Goal: Transaction & Acquisition: Book appointment/travel/reservation

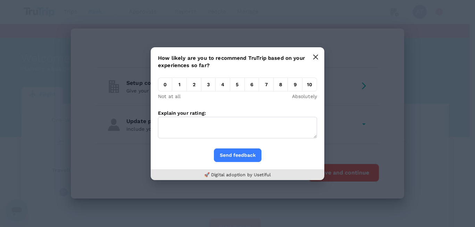
click at [316, 56] on icon "button" at bounding box center [315, 57] width 4 height 4
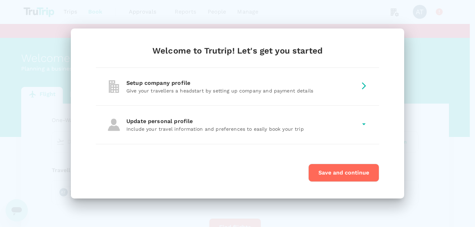
click at [325, 173] on button "Save and continue" at bounding box center [343, 173] width 71 height 18
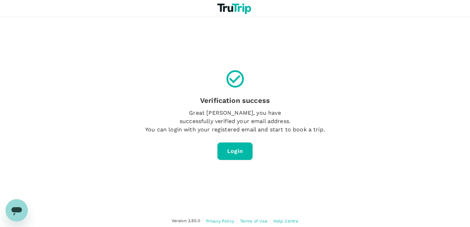
click at [233, 151] on link "Login" at bounding box center [235, 151] width 36 height 18
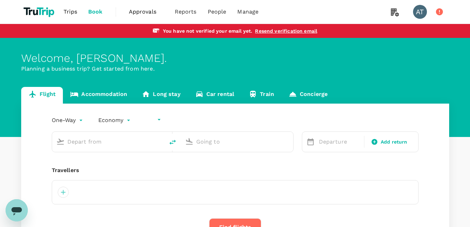
type input "undefined, undefined (any)"
